Goal: Task Accomplishment & Management: Manage account settings

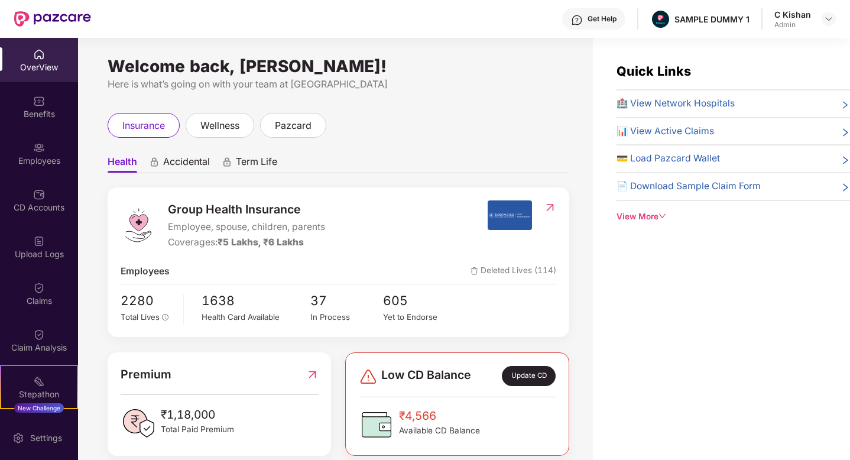
scroll to position [61, 0]
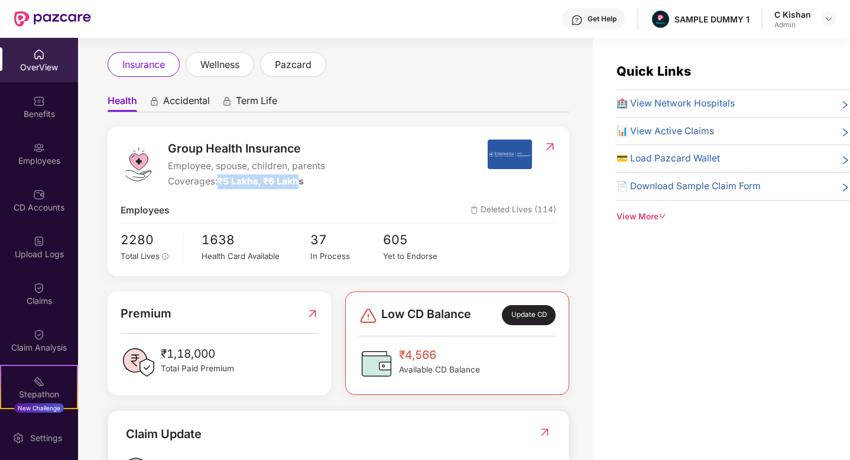
drag, startPoint x: 222, startPoint y: 177, endPoint x: 304, endPoint y: 183, distance: 82.4
click at [304, 183] on span "₹5 Lakhs, ₹6 Lakhs" at bounding box center [260, 180] width 86 height 11
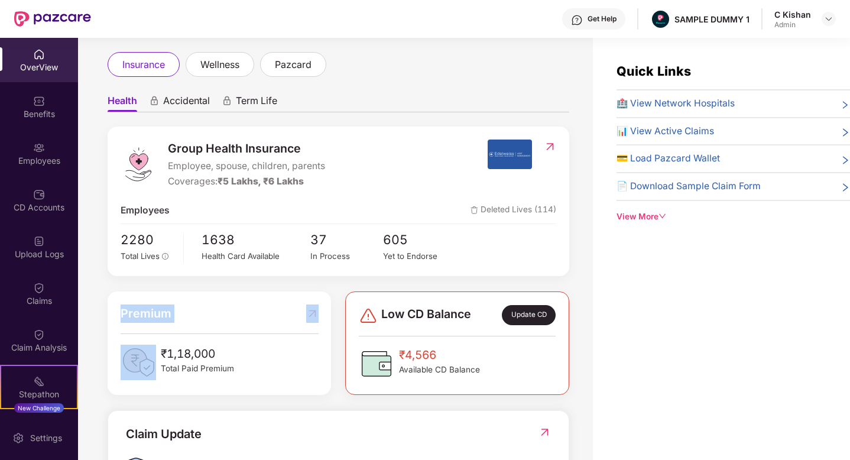
drag, startPoint x: 117, startPoint y: 306, endPoint x: 139, endPoint y: 341, distance: 41.6
click at [139, 342] on div "Premium ₹1,18,000 Total Paid Premium" at bounding box center [219, 342] width 223 height 103
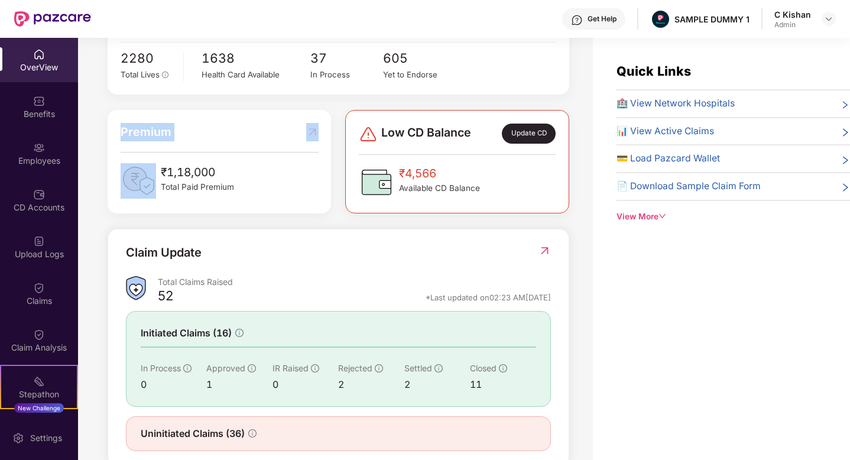
scroll to position [246, 0]
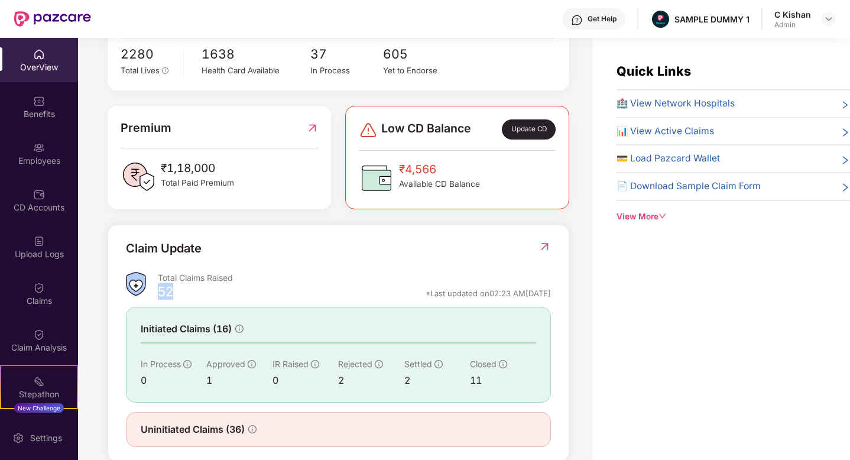
drag, startPoint x: 160, startPoint y: 289, endPoint x: 188, endPoint y: 293, distance: 29.2
click at [188, 293] on div "52 *Last updated on 02:23 AM[DATE]" at bounding box center [354, 295] width 393 height 15
click at [542, 247] on img at bounding box center [544, 246] width 12 height 12
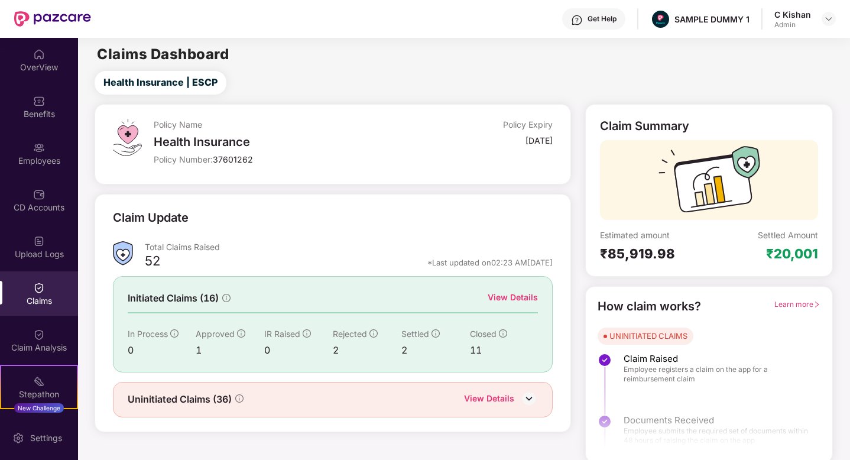
click at [524, 296] on div "View Details" at bounding box center [512, 297] width 50 height 13
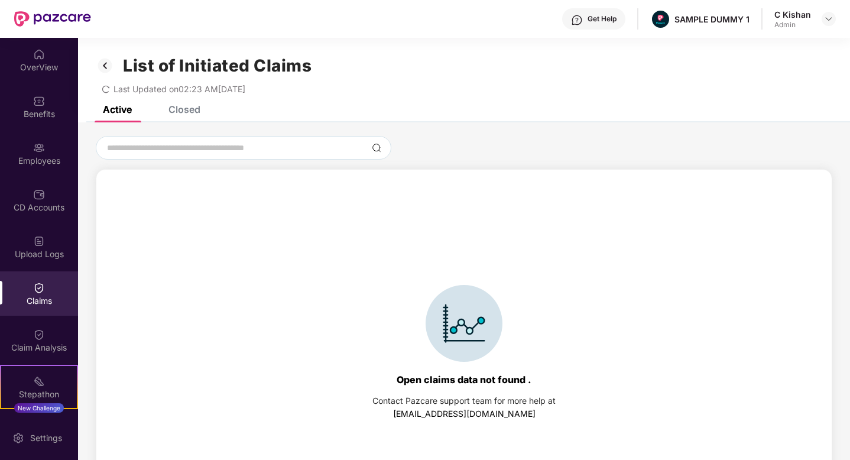
click at [174, 110] on div "Closed" at bounding box center [184, 109] width 32 height 12
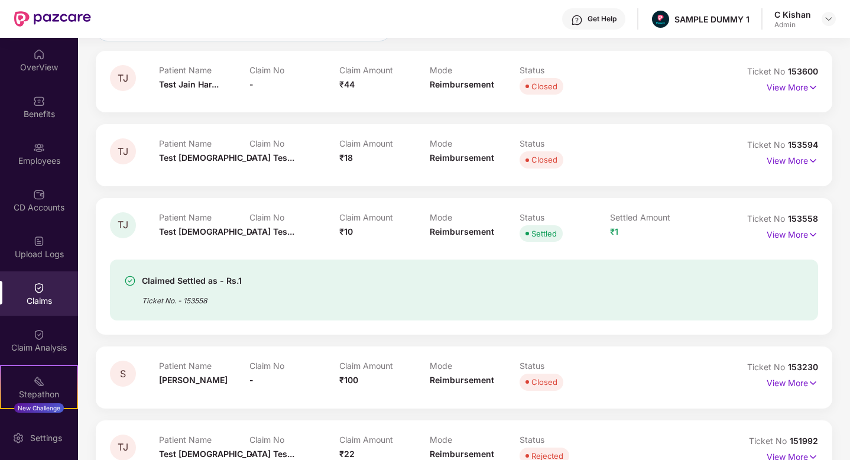
scroll to position [181, 0]
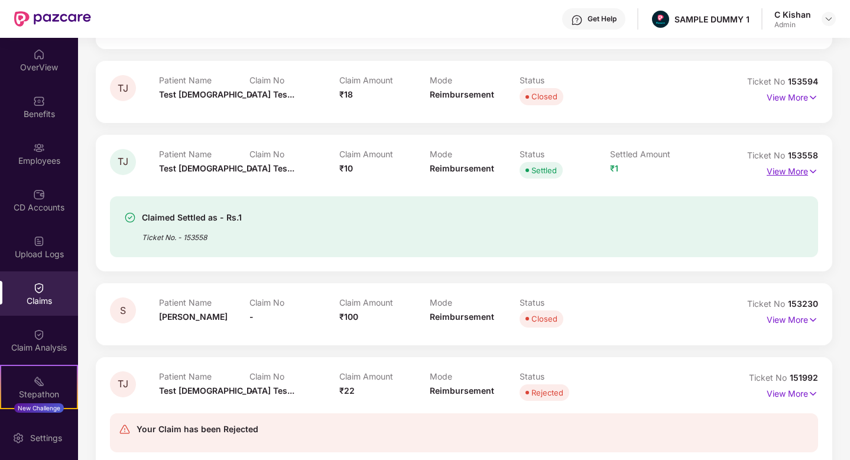
click at [781, 174] on p "View More" at bounding box center [791, 170] width 51 height 16
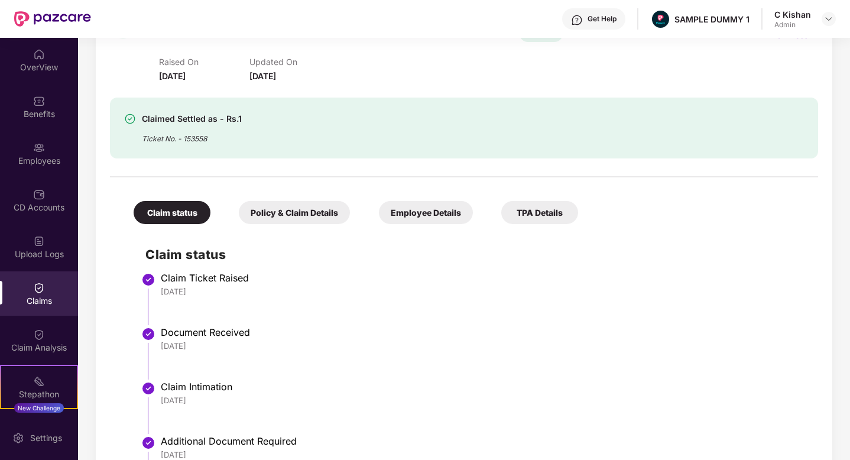
scroll to position [288, 0]
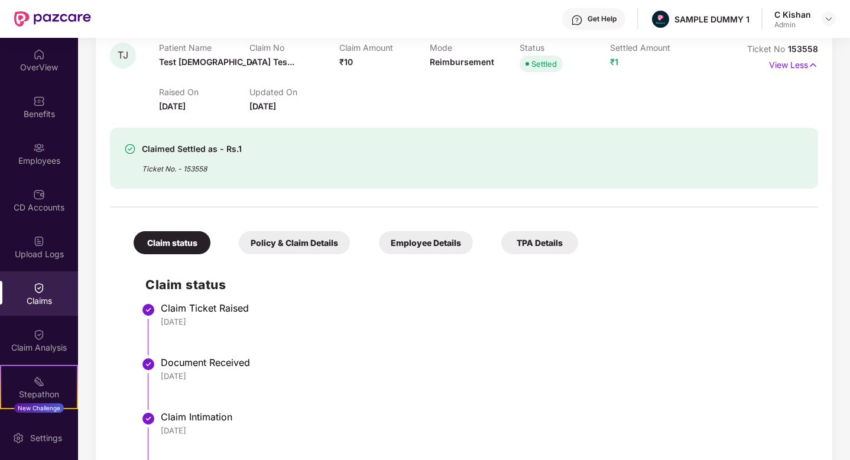
click at [262, 246] on div "Policy & Claim Details" at bounding box center [294, 242] width 111 height 23
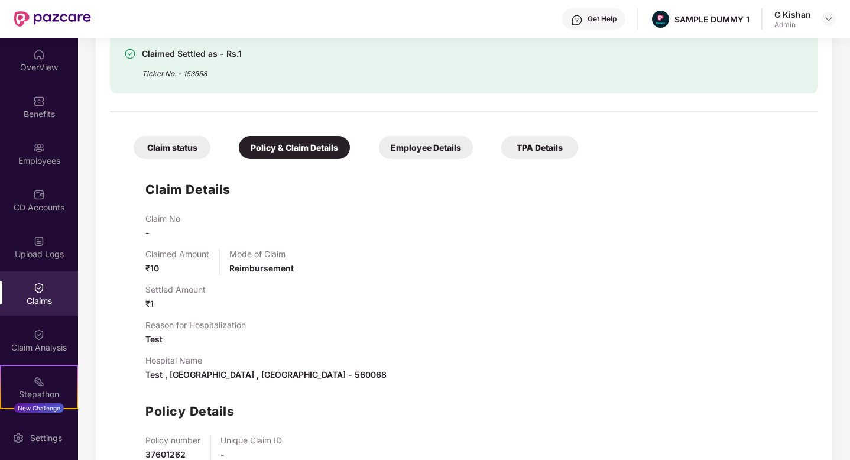
scroll to position [383, 0]
drag, startPoint x: 161, startPoint y: 265, endPoint x: 130, endPoint y: 263, distance: 31.3
click at [130, 263] on div "Claim Details Claim No - Claimed Amount ₹10 Mode of Claim Reimbursement Settled…" at bounding box center [464, 334] width 684 height 341
drag, startPoint x: 159, startPoint y: 298, endPoint x: 128, endPoint y: 294, distance: 31.7
click at [128, 294] on div "Claim Details Claim No - Claimed Amount ₹10 Mode of Claim Reimbursement Settled…" at bounding box center [464, 334] width 684 height 341
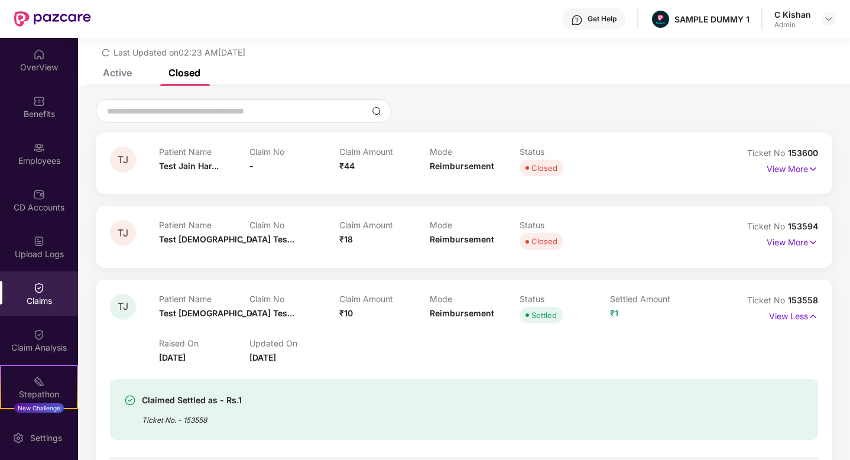
scroll to position [34, 0]
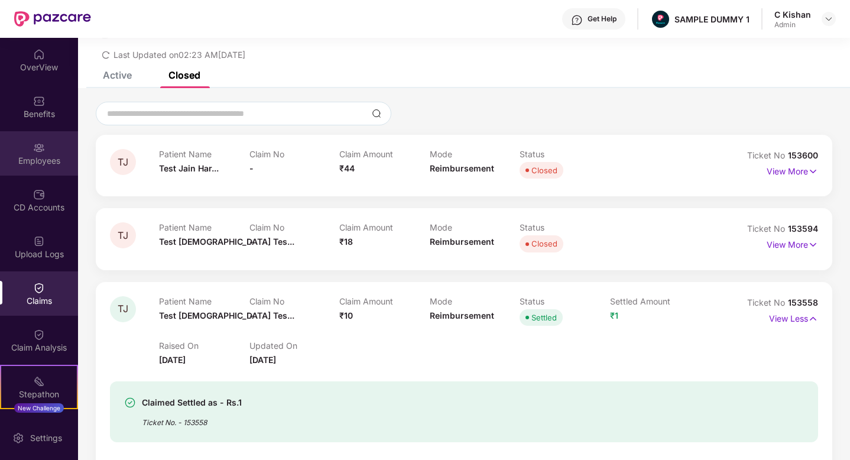
click at [32, 161] on div "Employees" at bounding box center [39, 161] width 78 height 12
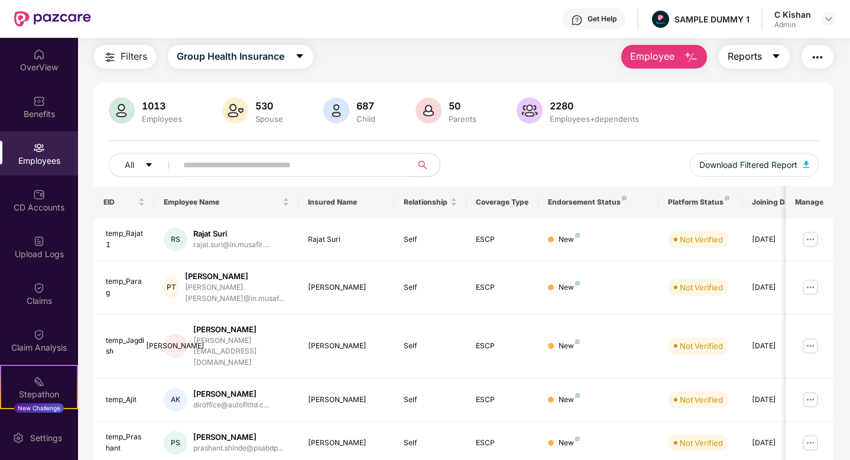
click at [753, 60] on span "Reports" at bounding box center [744, 56] width 34 height 15
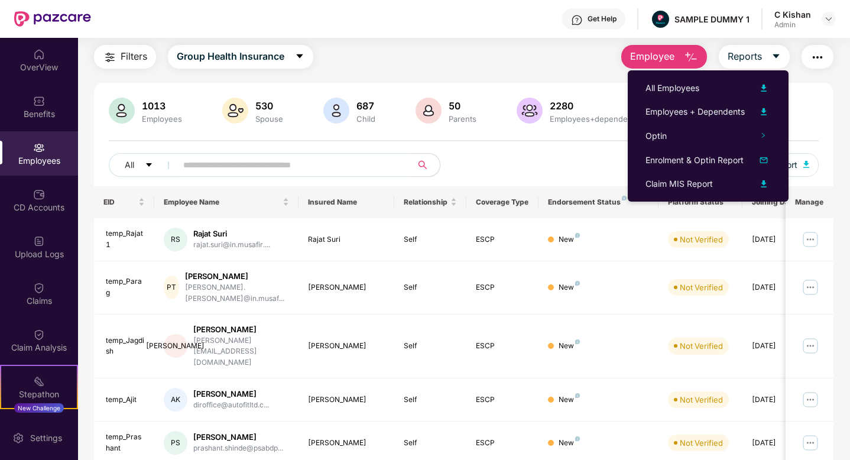
click at [572, 161] on div "All Download Filtered Report" at bounding box center [464, 169] width 710 height 33
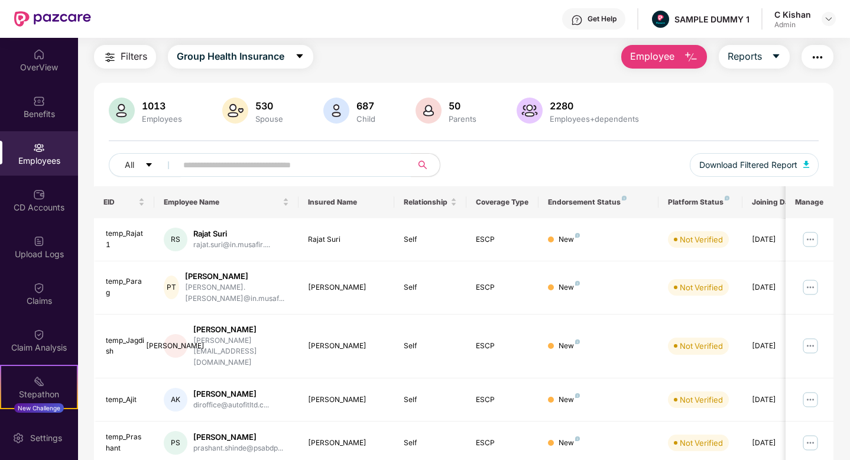
scroll to position [0, 0]
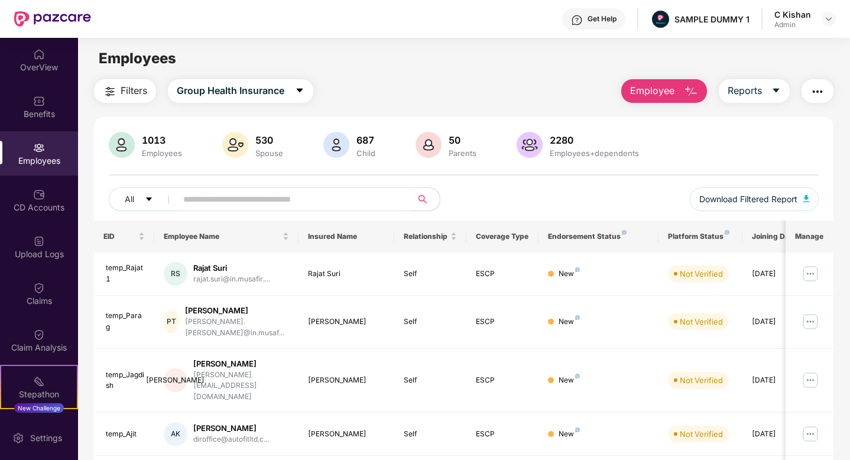
click at [692, 95] on img "button" at bounding box center [691, 91] width 14 height 14
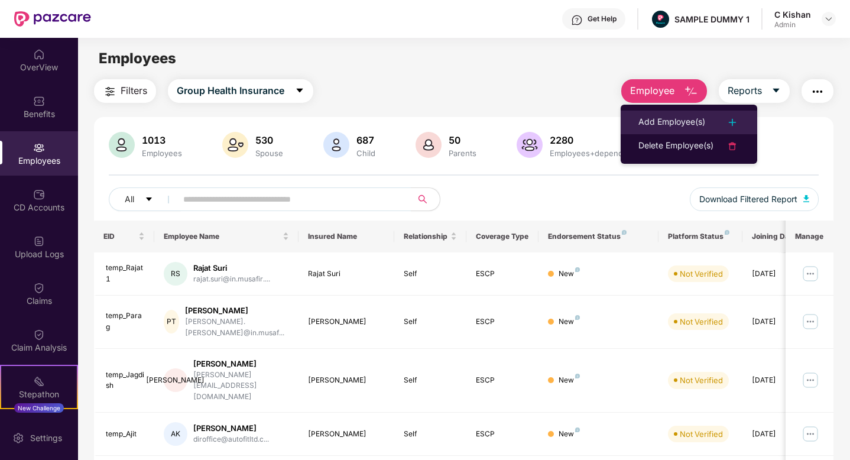
click at [657, 122] on div "Add Employee(s)" at bounding box center [671, 122] width 67 height 14
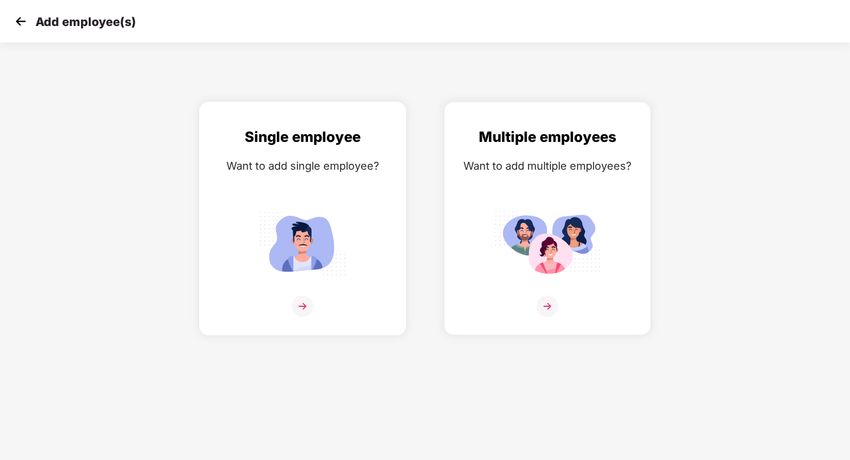
click at [301, 306] on img at bounding box center [302, 305] width 21 height 21
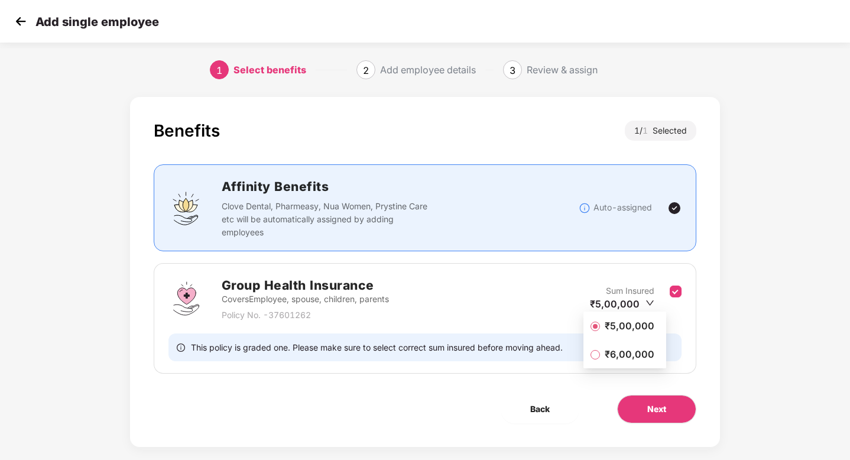
click at [607, 328] on span "₹5,00,000" at bounding box center [629, 325] width 59 height 13
click at [636, 403] on button "Next" at bounding box center [656, 409] width 79 height 28
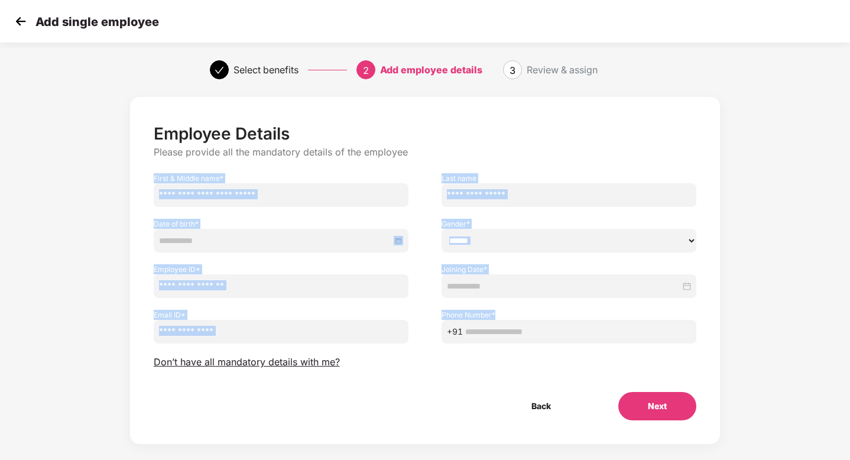
drag, startPoint x: 151, startPoint y: 176, endPoint x: 565, endPoint y: 338, distance: 444.6
click at [565, 338] on div "Employee Details Please provide all the mandatory details of the employee First…" at bounding box center [425, 271] width 543 height 297
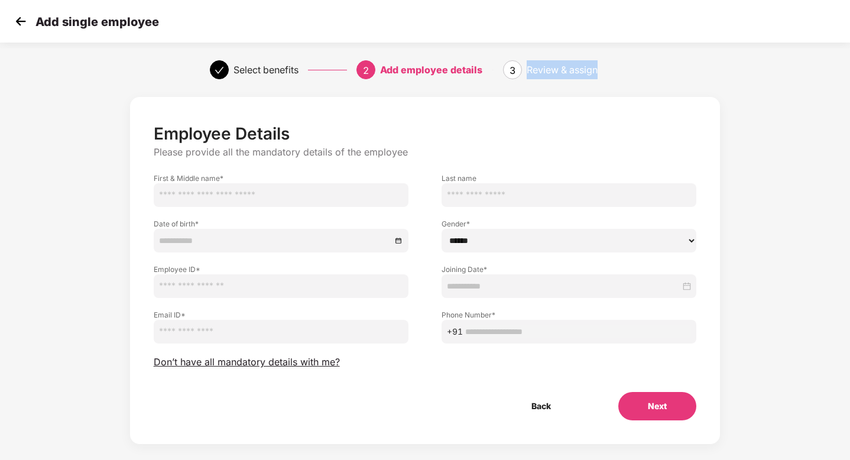
drag, startPoint x: 528, startPoint y: 69, endPoint x: 607, endPoint y: 74, distance: 78.7
click at [607, 74] on div "Review & assign" at bounding box center [582, 69] width 113 height 19
click at [230, 357] on span "Don’t have all mandatory details with me?" at bounding box center [247, 362] width 186 height 12
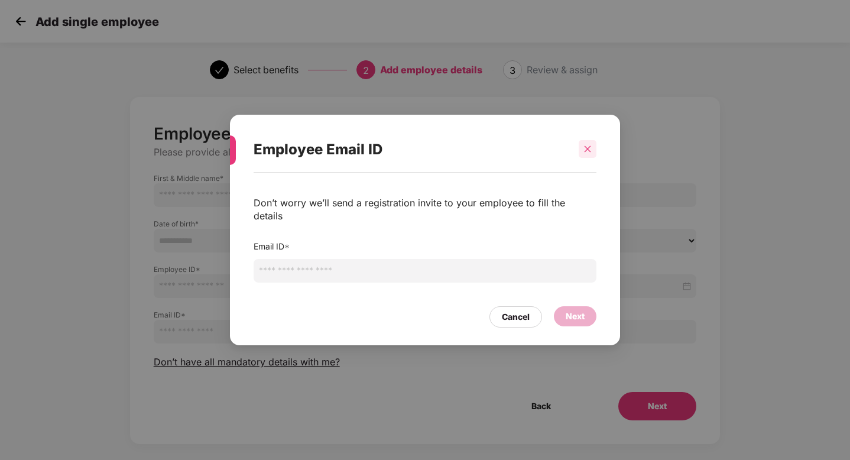
click at [590, 153] on icon "close" at bounding box center [587, 149] width 8 height 8
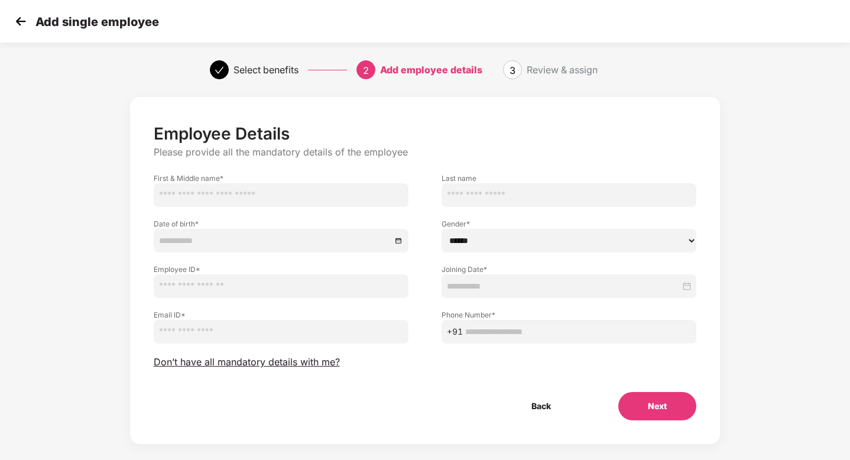
click at [18, 26] on img at bounding box center [21, 21] width 18 height 18
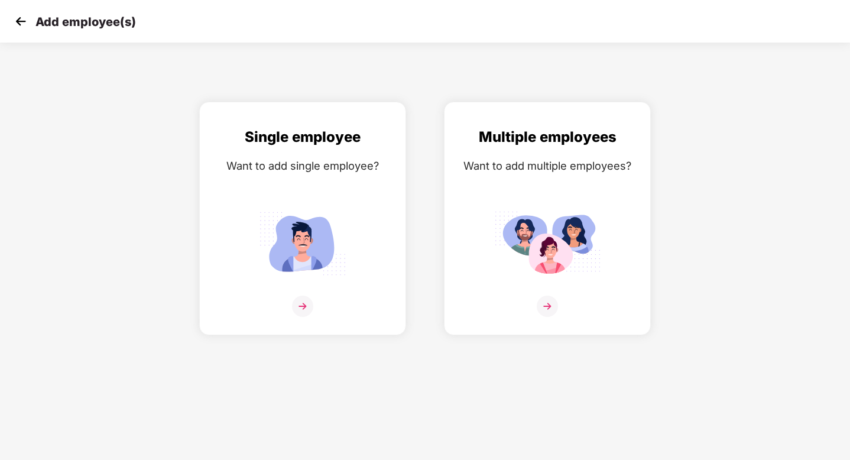
click at [22, 21] on img at bounding box center [21, 21] width 18 height 18
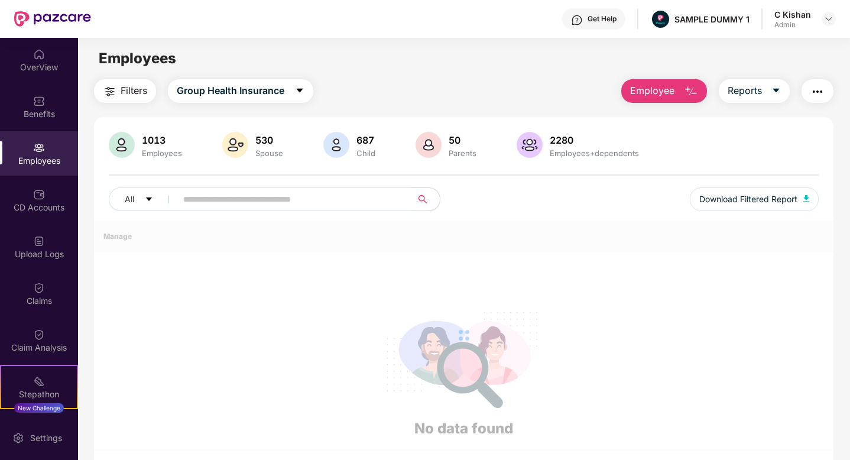
click at [678, 90] on button "Employee" at bounding box center [664, 91] width 86 height 24
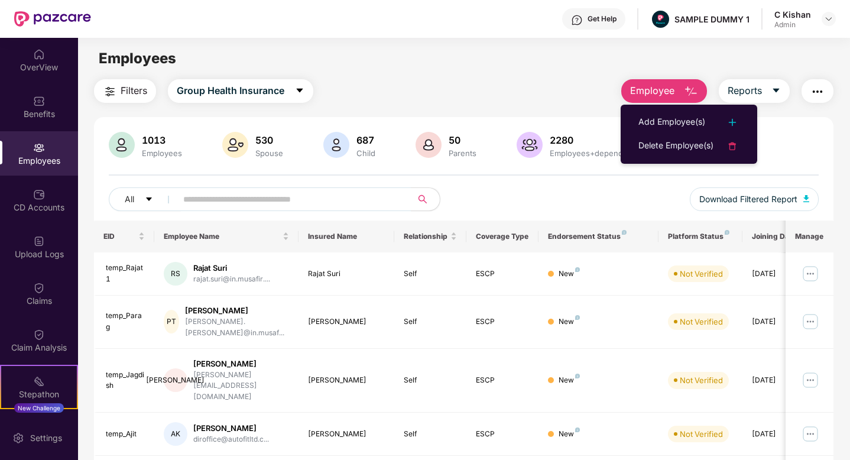
click at [549, 84] on div "Filters Group Health Insurance Employee Reports" at bounding box center [463, 91] width 739 height 24
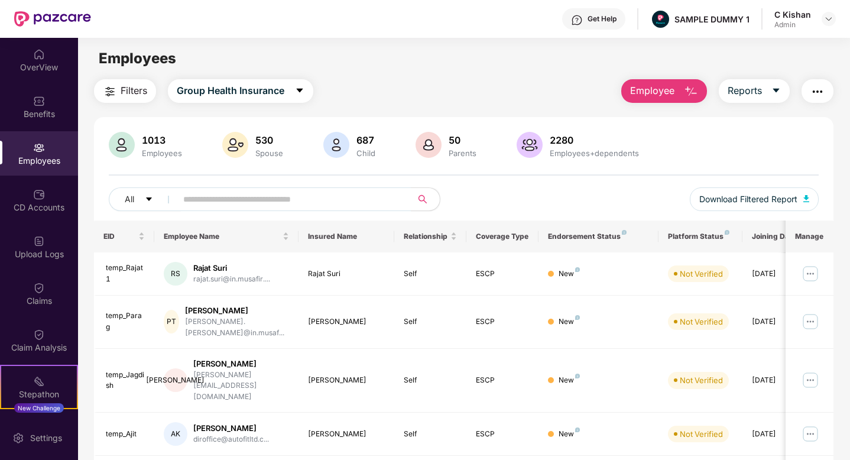
click at [590, 24] on div "Get Help" at bounding box center [593, 18] width 63 height 21
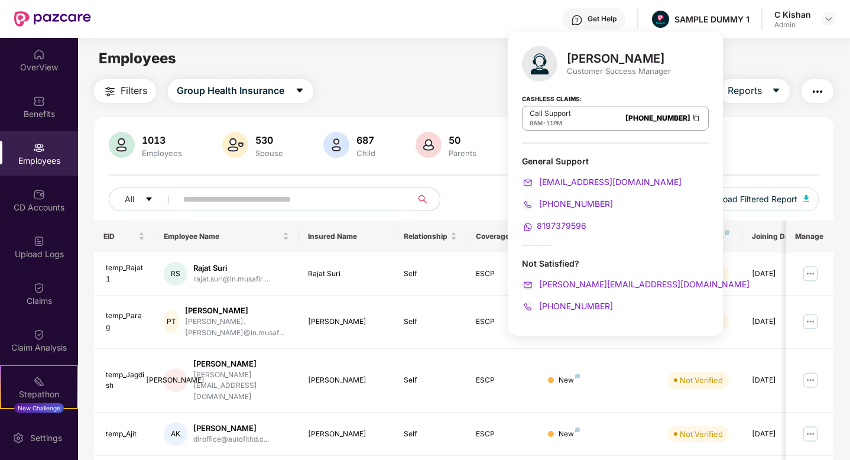
click at [399, 71] on main "Employees Filters Group Health Insurance Employee Reports 1013 Employees 530 Sp…" at bounding box center [463, 268] width 771 height 460
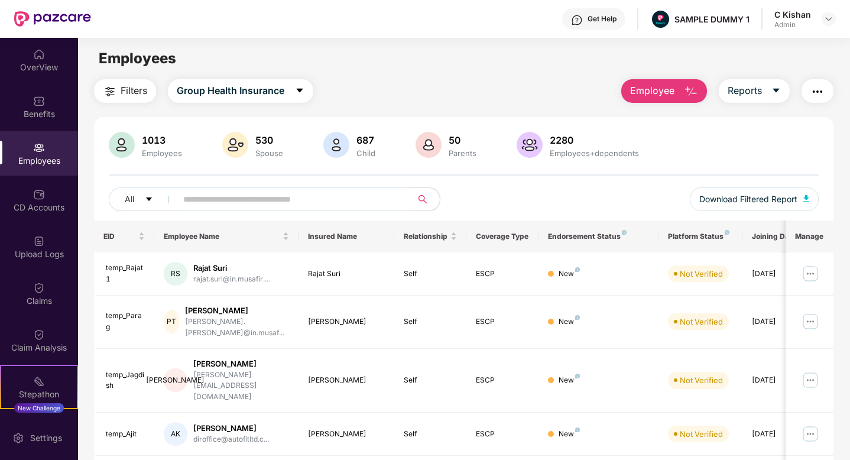
click at [590, 18] on div "Get Help" at bounding box center [601, 18] width 29 height 9
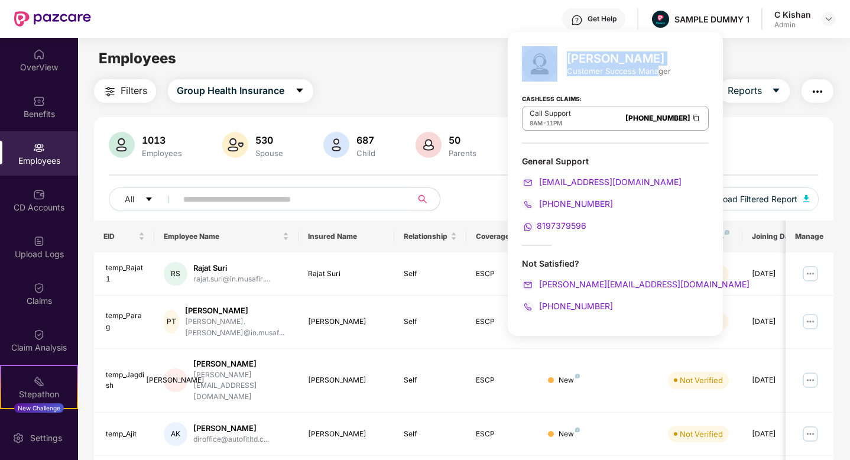
drag, startPoint x: 658, startPoint y: 70, endPoint x: 562, endPoint y: 55, distance: 96.9
click at [562, 55] on div "[PERSON_NAME] Customer Success Manager" at bounding box center [615, 63] width 187 height 35
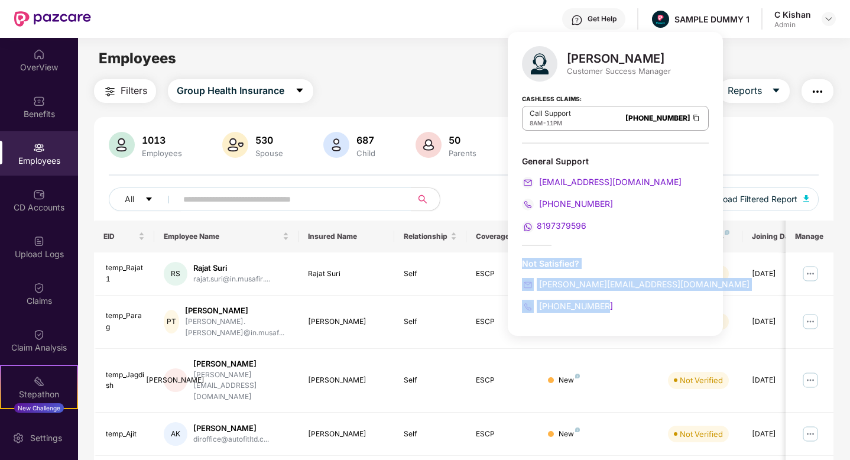
drag, startPoint x: 603, startPoint y: 304, endPoint x: 524, endPoint y: 266, distance: 87.7
click at [524, 266] on div "Not Satisfied? [PERSON_NAME][EMAIL_ADDRESS][DOMAIN_NAME] [PHONE_NUMBER]" at bounding box center [615, 285] width 187 height 55
click at [408, 82] on div "Filters Group Health Insurance Employee Reports" at bounding box center [463, 91] width 739 height 24
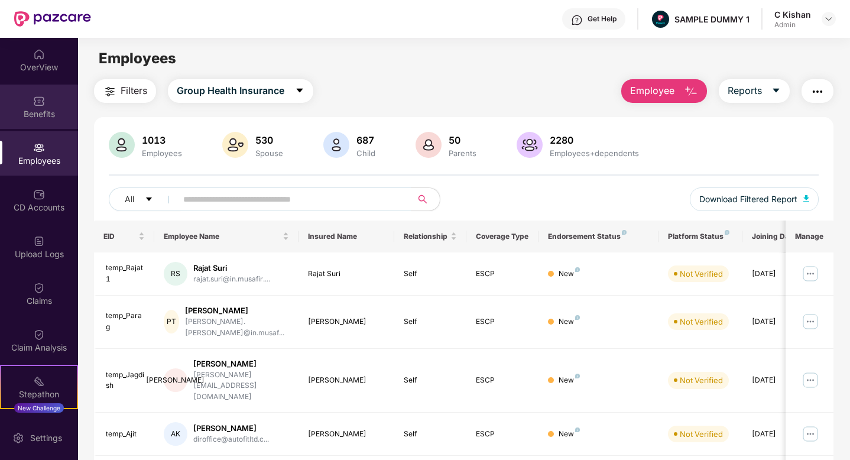
click at [40, 108] on div "Benefits" at bounding box center [39, 114] width 78 height 12
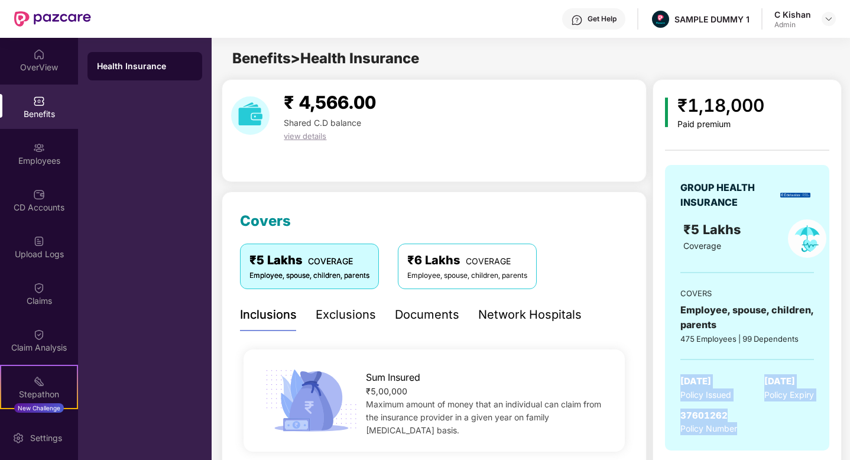
drag, startPoint x: 678, startPoint y: 382, endPoint x: 756, endPoint y: 425, distance: 89.1
click at [756, 425] on div "GROUP HEALTH INSURANCE ₹5 Lakhs Coverage COVERS Employee, spouse, children, par…" at bounding box center [747, 308] width 164 height 286
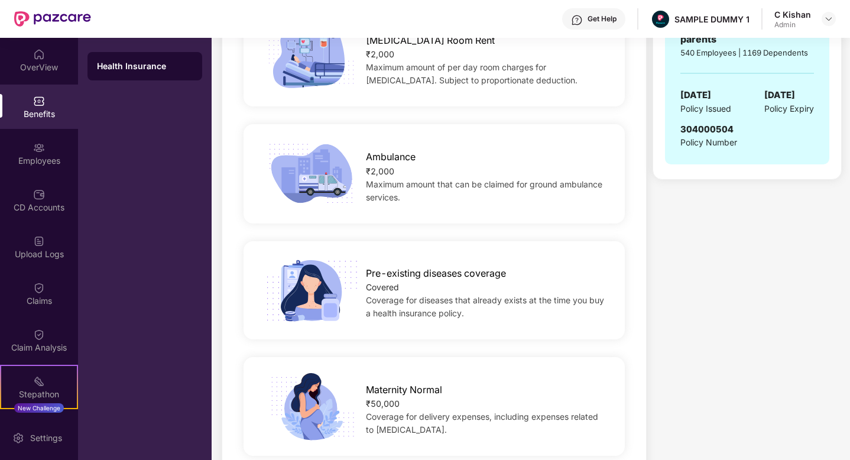
scroll to position [580, 0]
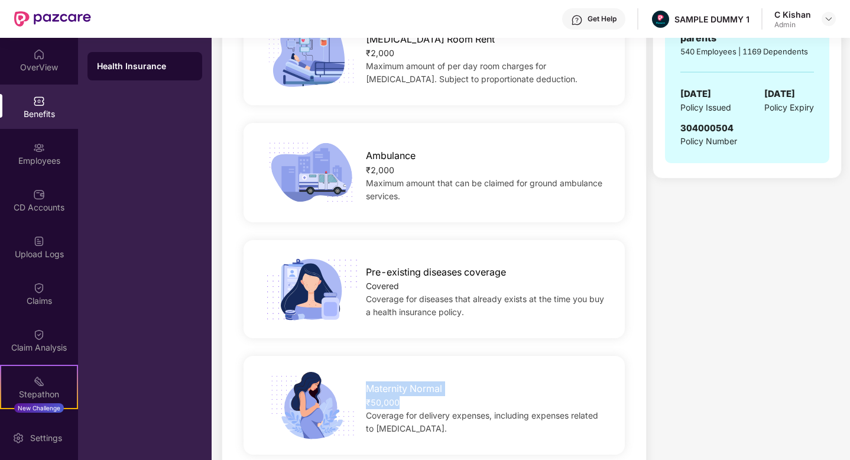
drag, startPoint x: 416, startPoint y: 399, endPoint x: 357, endPoint y: 388, distance: 60.1
click at [357, 388] on div "Maternity Normal ₹50,000 Coverage for delivery expenses, including expenses rel…" at bounding box center [486, 405] width 279 height 60
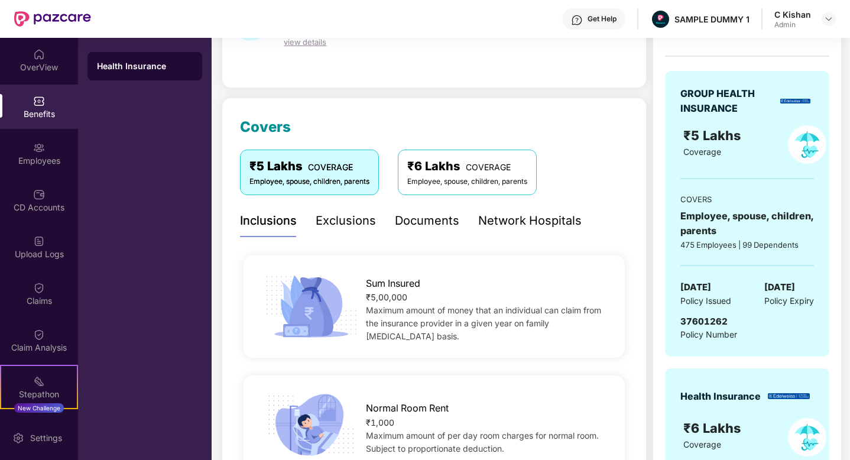
scroll to position [0, 0]
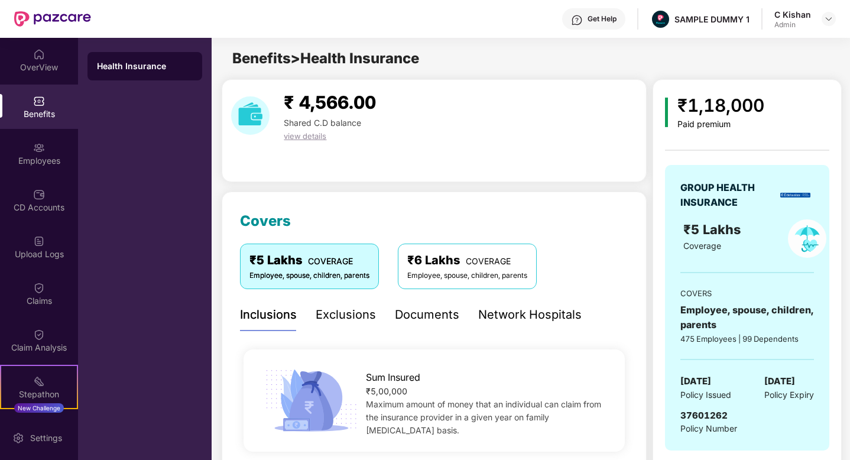
click at [350, 316] on div "Exclusions" at bounding box center [345, 314] width 60 height 18
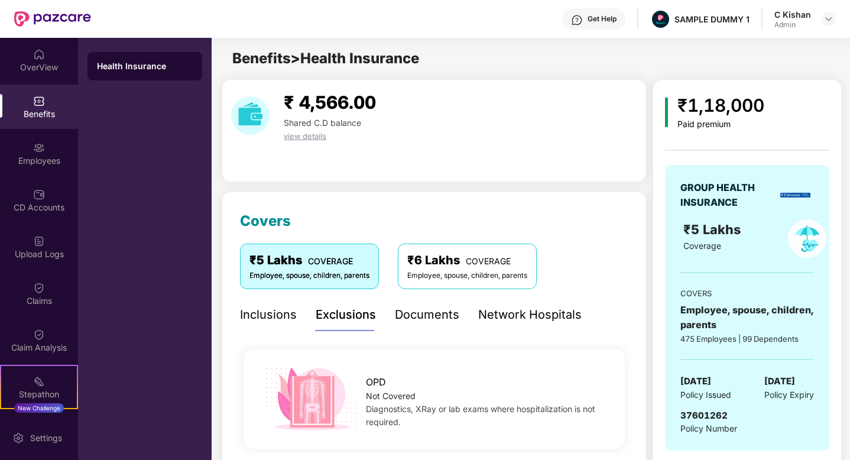
click at [408, 317] on div "Documents" at bounding box center [427, 314] width 64 height 18
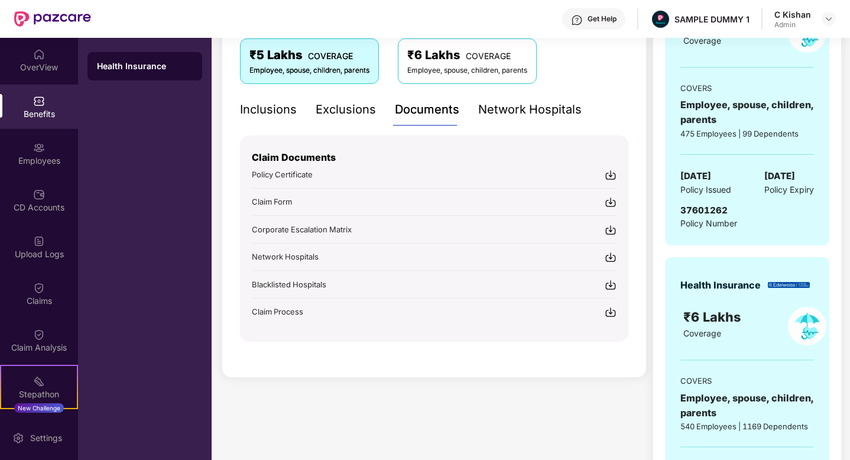
scroll to position [206, 0]
click at [614, 96] on div "Inclusions Exclusions Documents Network Hospitals" at bounding box center [434, 109] width 388 height 32
click at [529, 108] on div "Network Hospitals" at bounding box center [529, 109] width 103 height 18
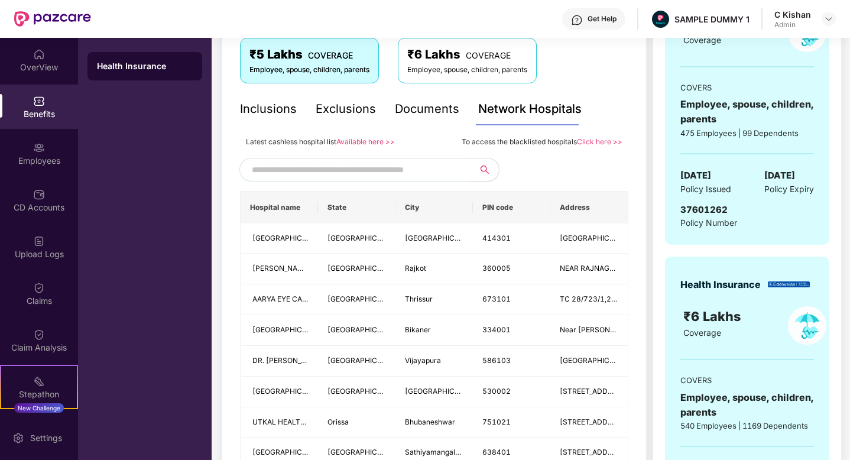
click at [350, 170] on input "text" at bounding box center [353, 170] width 202 height 18
type input "*"
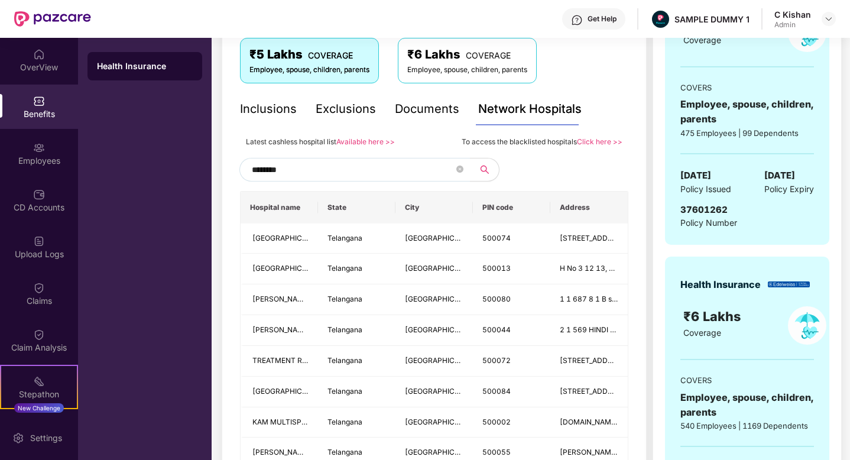
type input "*********"
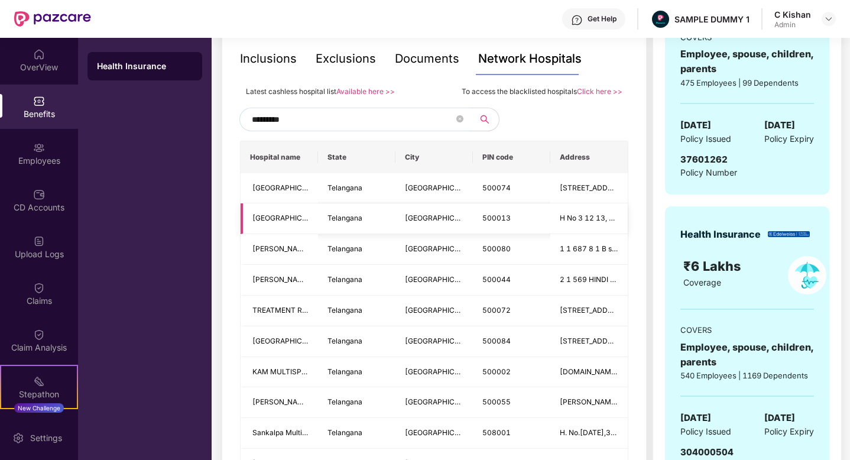
scroll to position [255, 0]
click at [456, 116] on icon "close-circle" at bounding box center [459, 119] width 7 height 7
